Goal: Find specific page/section: Find specific page/section

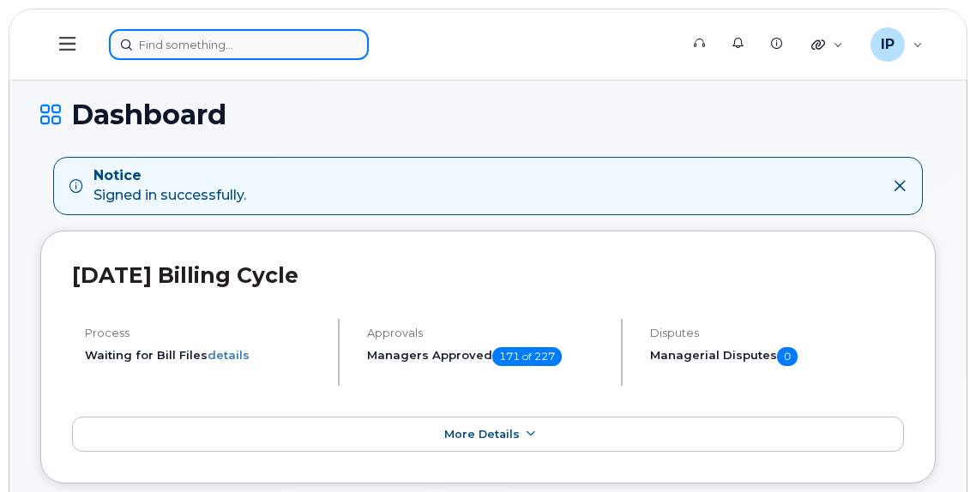
click at [166, 44] on input at bounding box center [239, 44] width 260 height 31
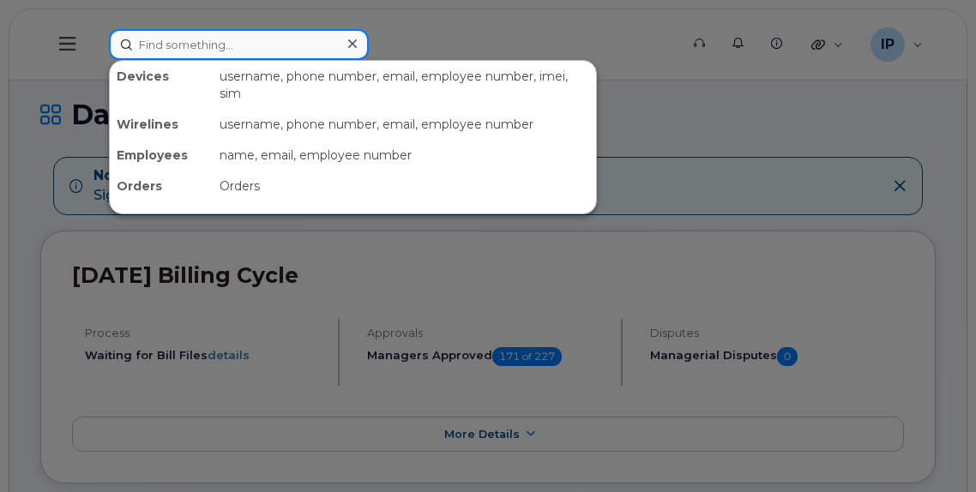
paste input "[PHONE_NUMBER]"
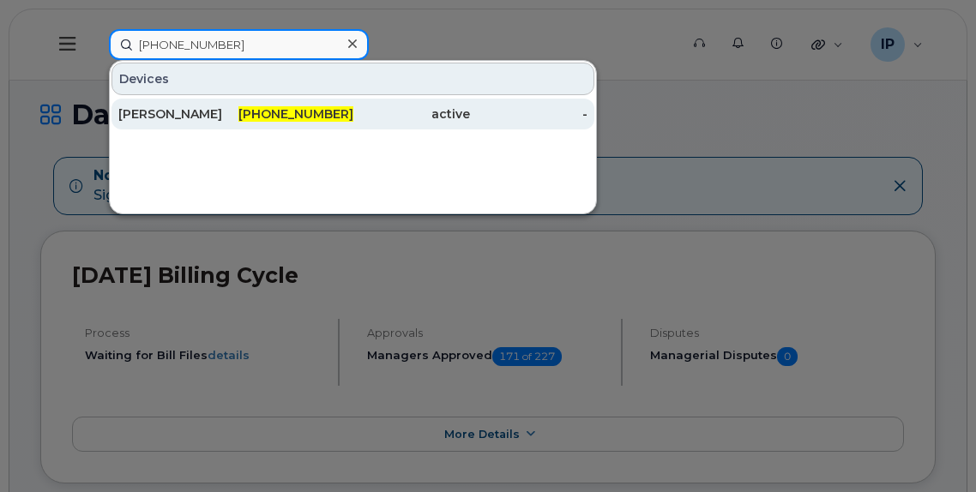
type input "[PHONE_NUMBER]"
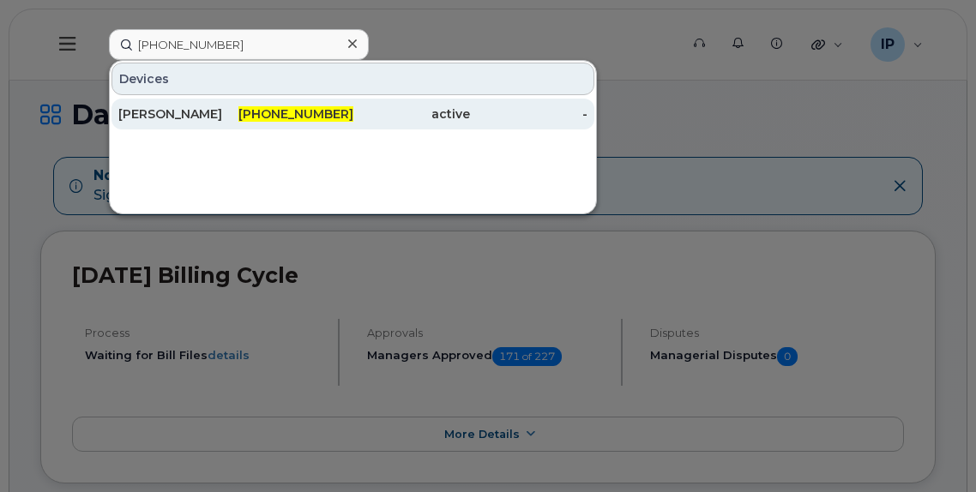
click at [299, 111] on span "[PHONE_NUMBER]" at bounding box center [295, 113] width 115 height 15
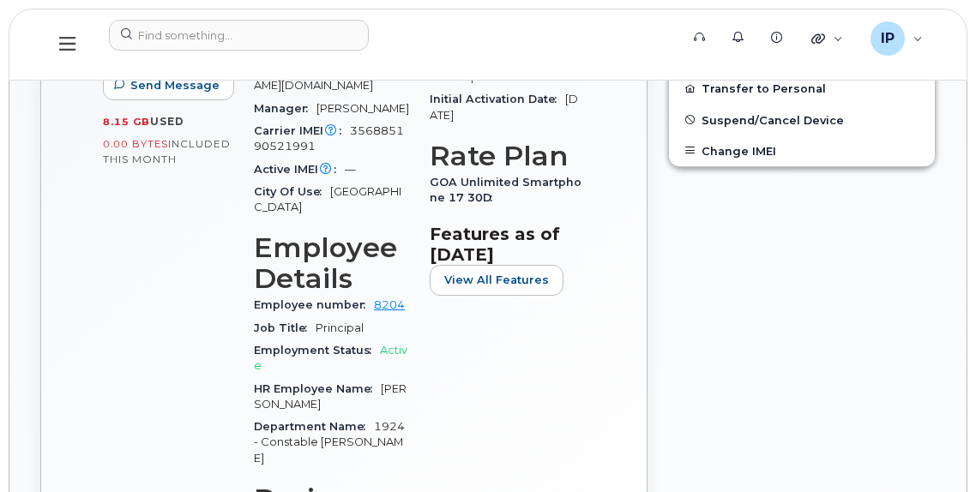
scroll to position [686, 0]
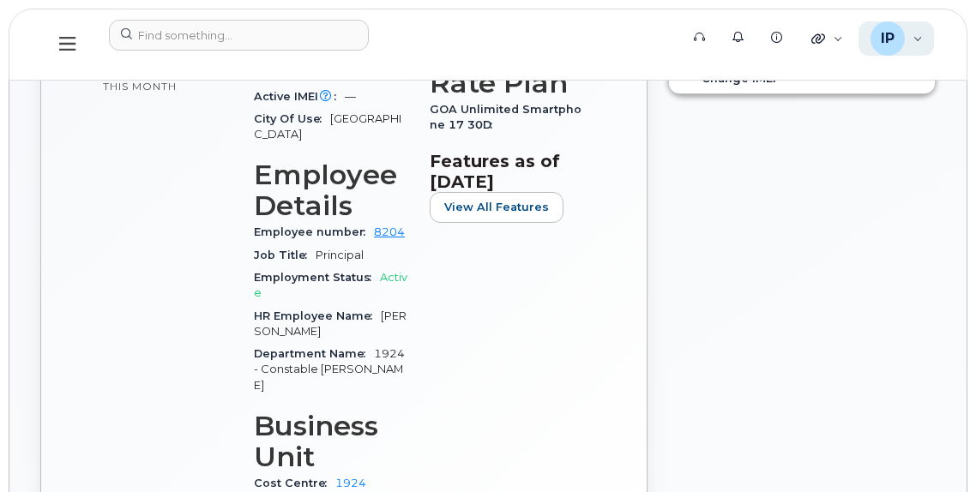
click at [913, 31] on div "IP Ian Pitt Wireless Admin" at bounding box center [896, 38] width 76 height 34
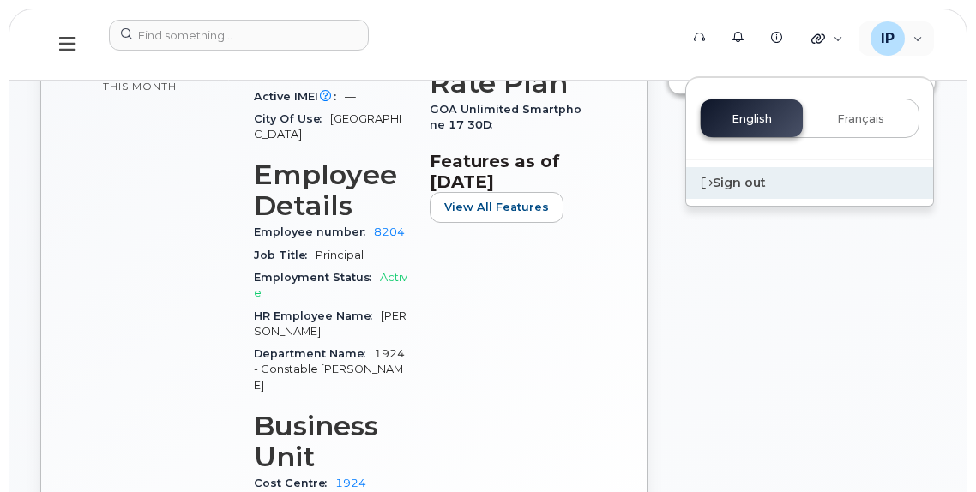
click at [739, 178] on div "Sign out" at bounding box center [809, 183] width 247 height 32
